Goal: Information Seeking & Learning: Learn about a topic

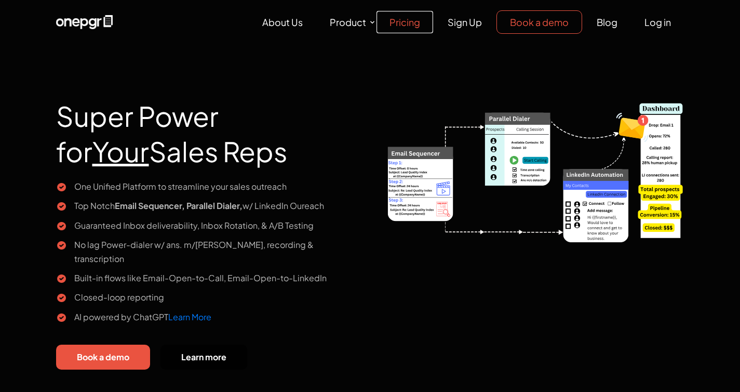
click at [406, 21] on link "Pricing" at bounding box center [405, 22] width 57 height 22
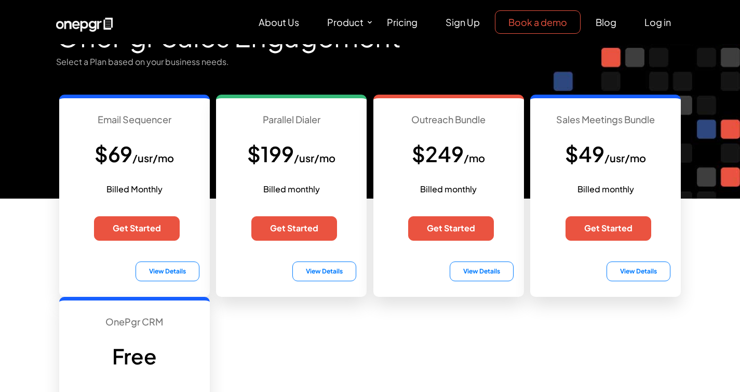
scroll to position [62, 0]
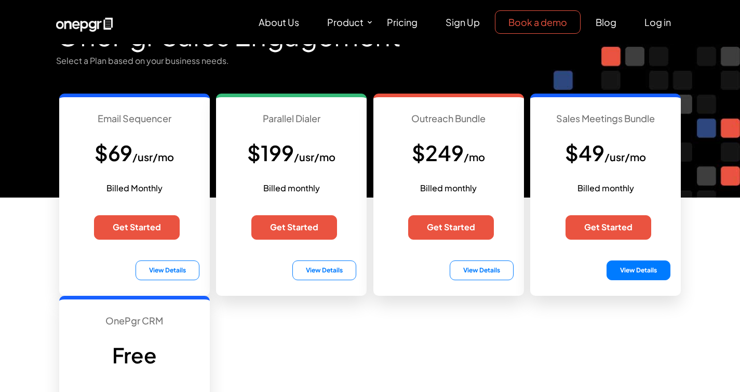
click at [642, 273] on button "View Details" at bounding box center [639, 270] width 64 height 20
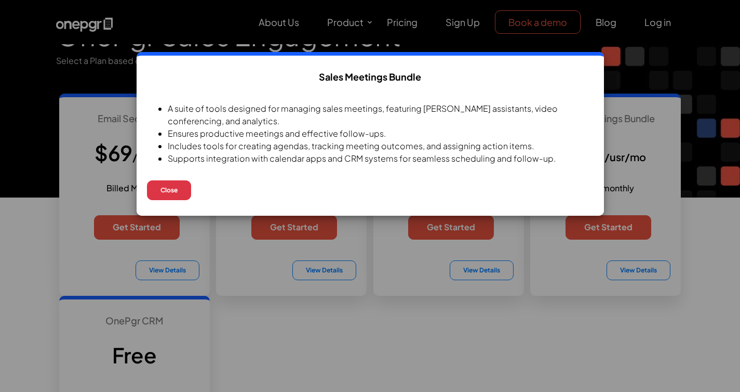
click at [178, 186] on button "Close" at bounding box center [169, 190] width 44 height 20
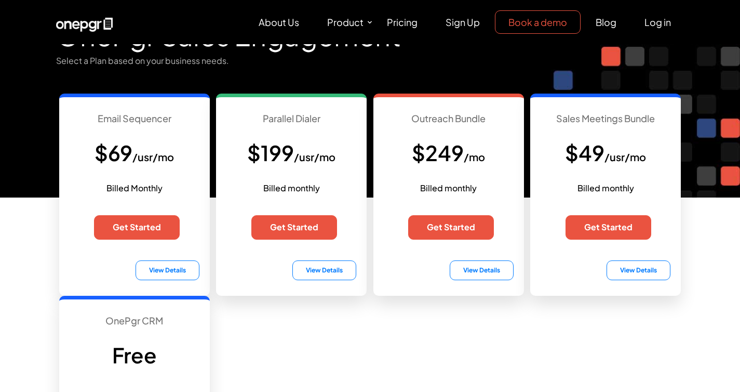
scroll to position [83, 0]
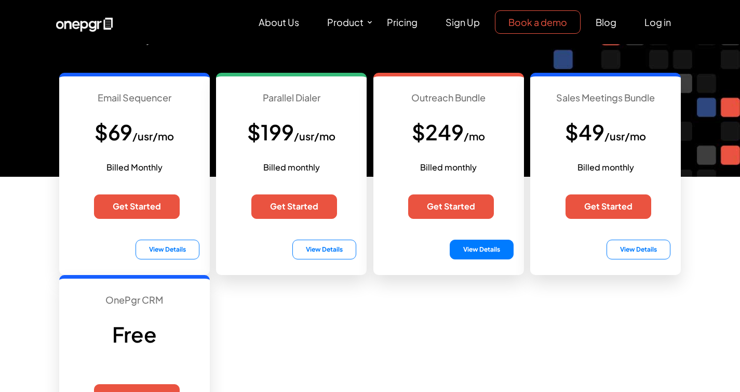
click at [458, 251] on button "View Details" at bounding box center [482, 249] width 64 height 20
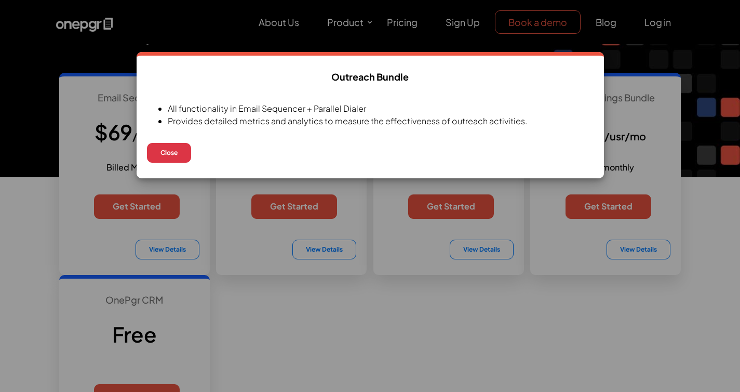
click at [178, 153] on button "Close" at bounding box center [169, 153] width 44 height 20
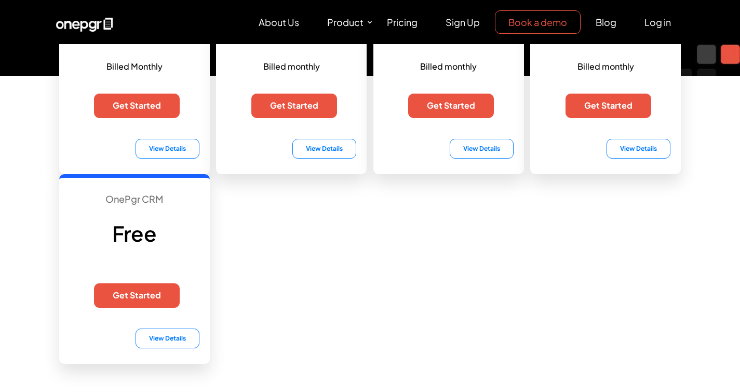
scroll to position [229, 0]
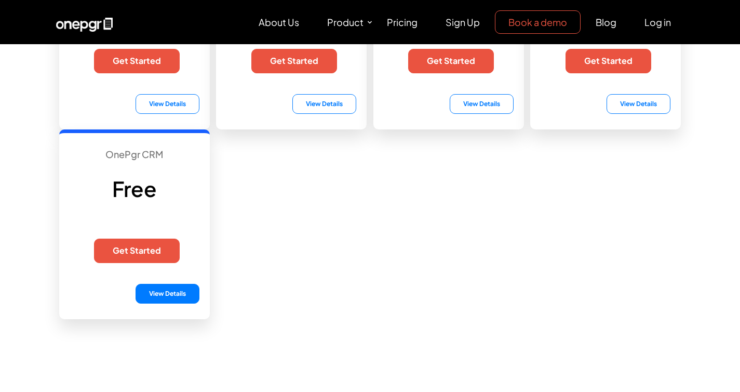
click at [161, 293] on button "View Details" at bounding box center [168, 294] width 64 height 20
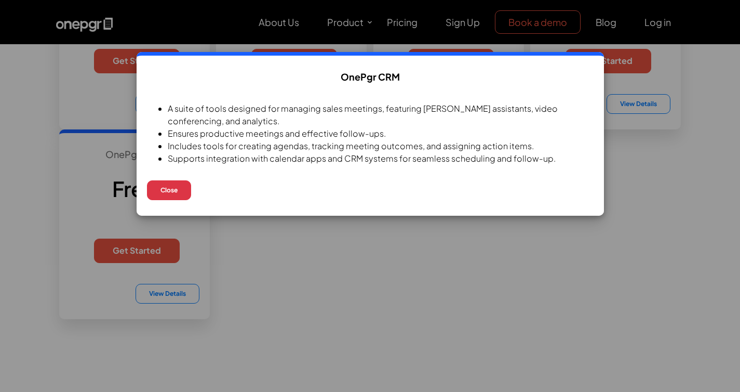
click at [179, 185] on button "Close" at bounding box center [169, 190] width 44 height 20
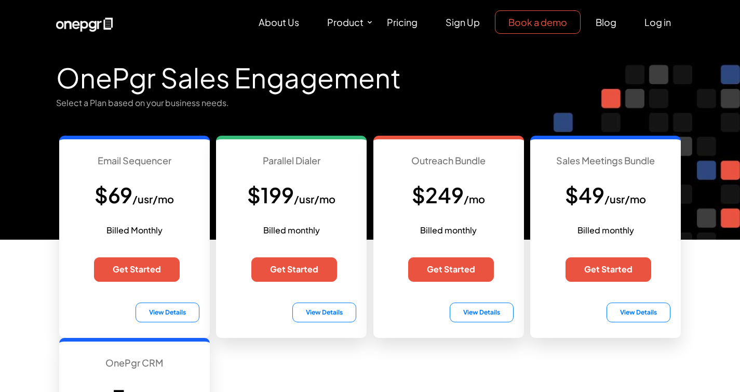
scroll to position [0, 0]
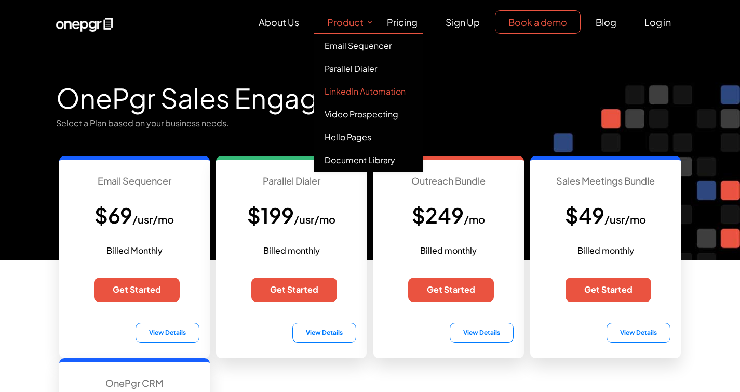
click at [342, 92] on link "LinkedIn Automation" at bounding box center [368, 91] width 109 height 23
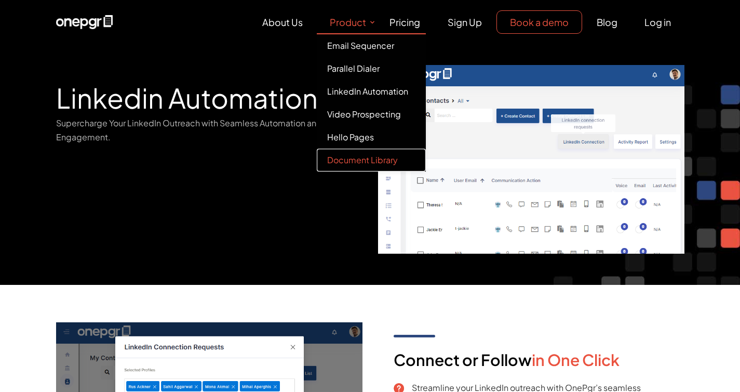
click at [350, 162] on link "Document Library" at bounding box center [371, 160] width 109 height 23
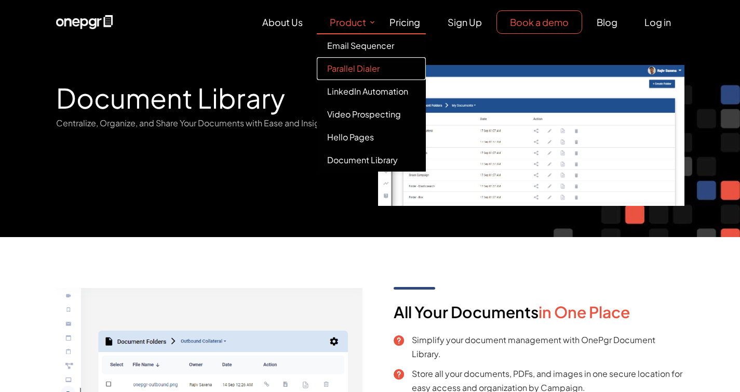
click at [342, 68] on link "Parallel Dialer" at bounding box center [371, 68] width 109 height 23
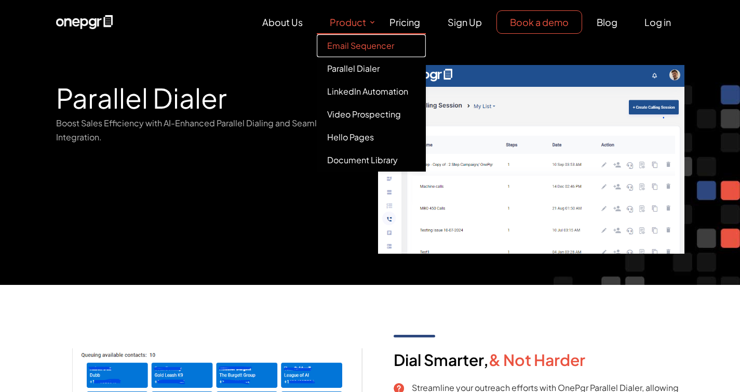
click at [346, 49] on link "Email Sequencer" at bounding box center [371, 45] width 109 height 23
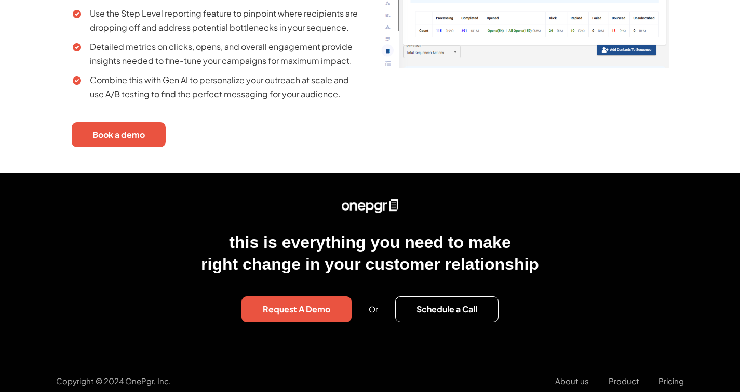
scroll to position [1991, 0]
